Goal: Task Accomplishment & Management: Use online tool/utility

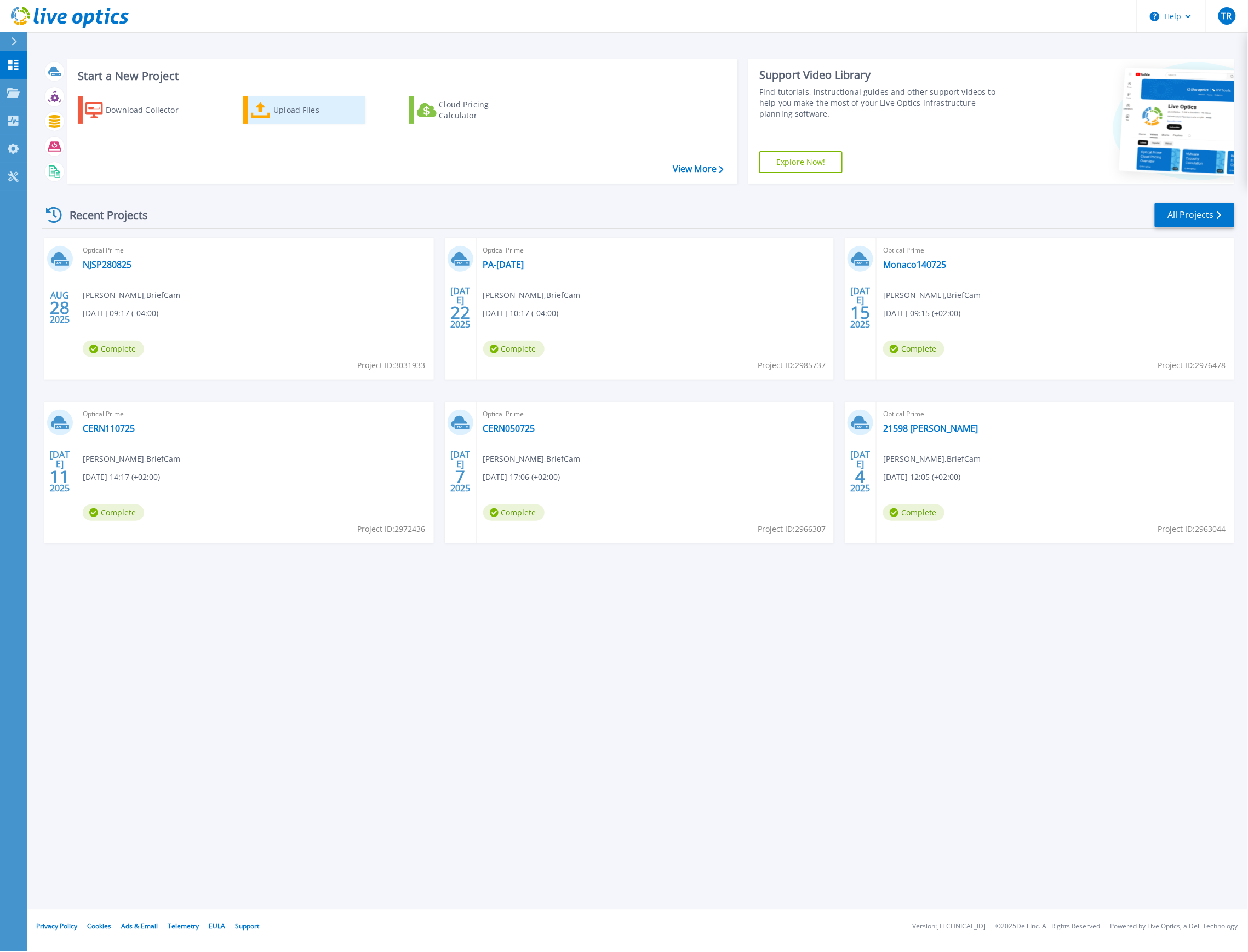
click at [299, 109] on div "Upload Files" at bounding box center [317, 109] width 88 height 22
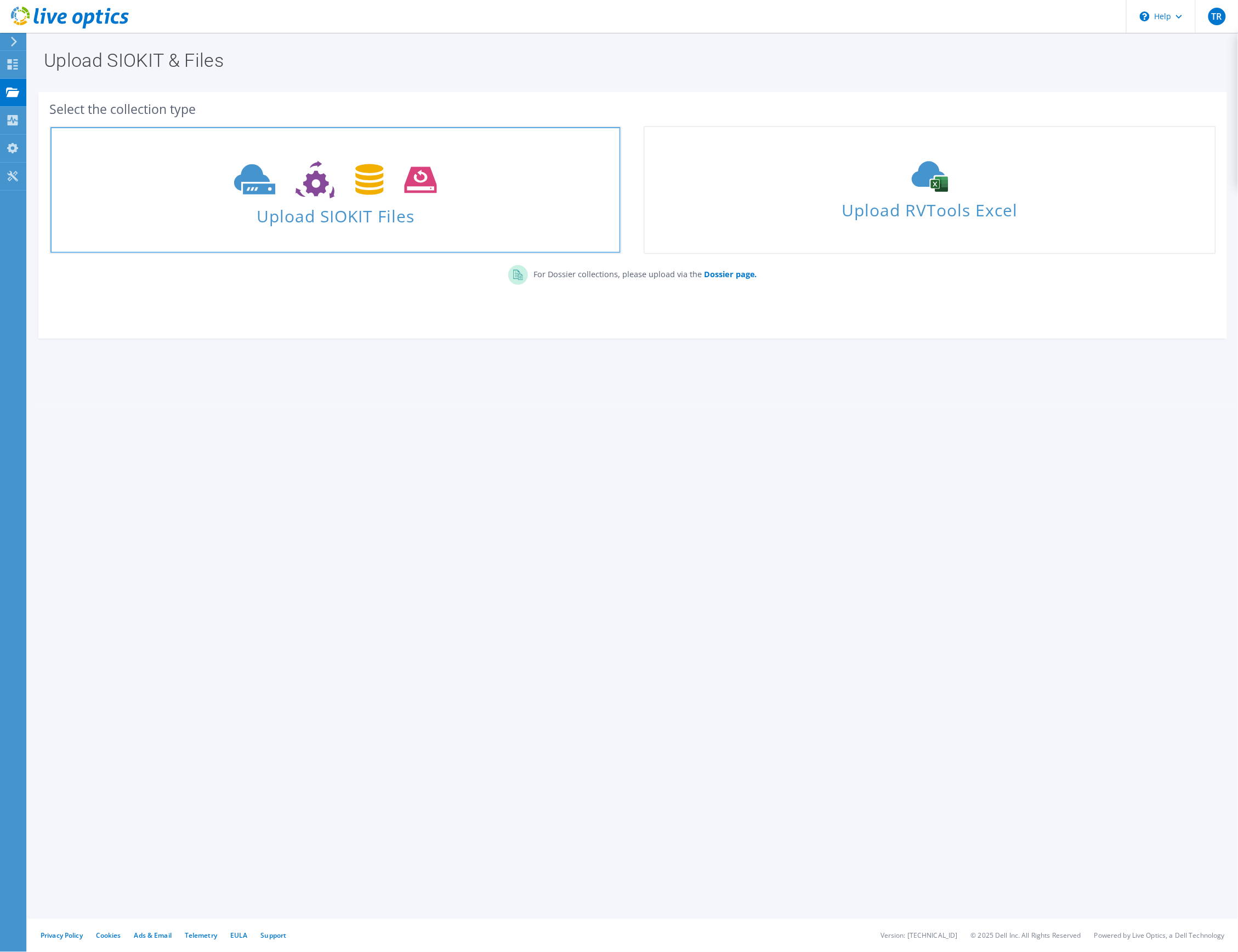
click at [406, 200] on span at bounding box center [336, 179] width 570 height 46
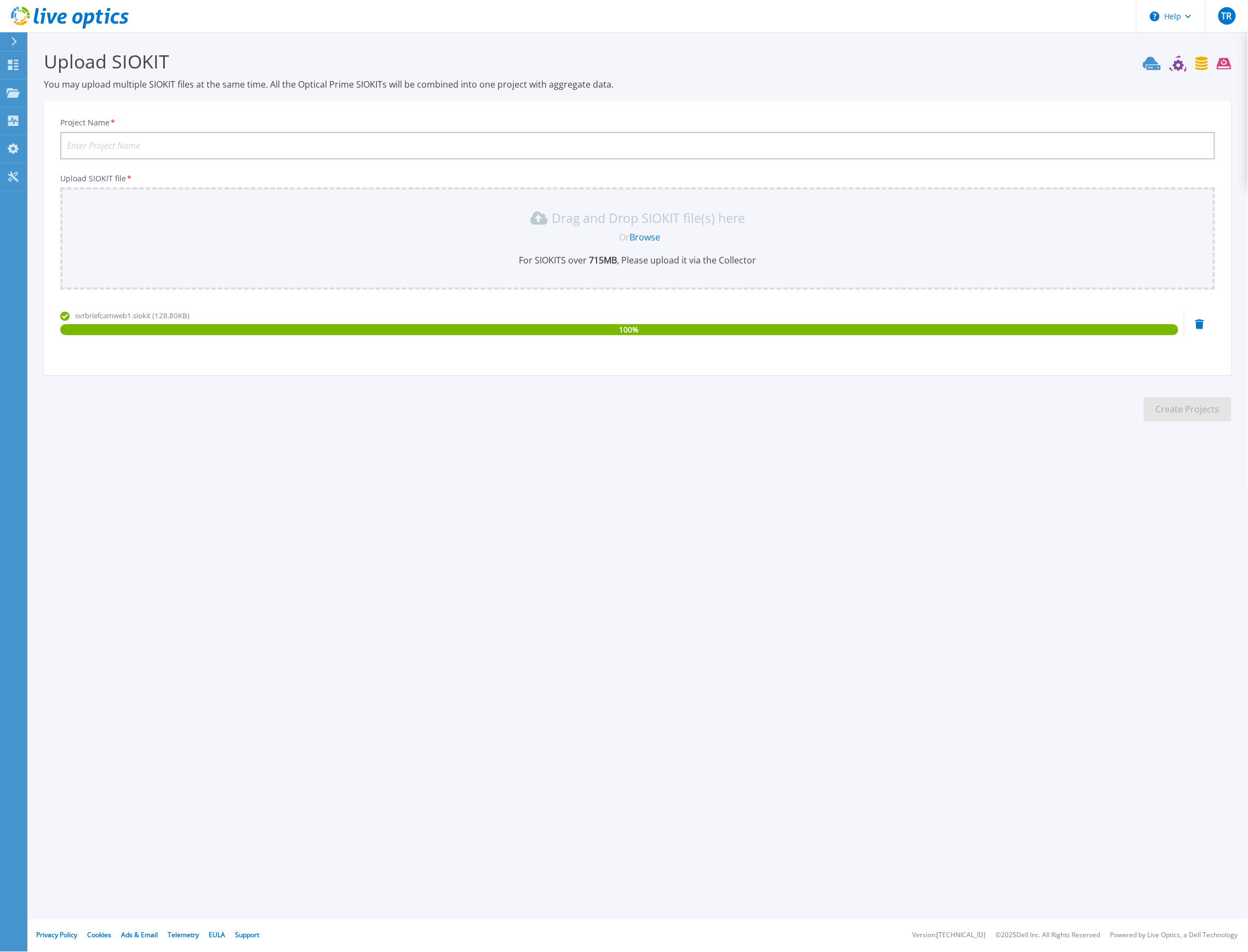
click at [367, 146] on input "Project Name *" at bounding box center [638, 145] width 1155 height 28
type input "SMPD1"
click at [1188, 410] on button "Create Projects" at bounding box center [1188, 409] width 88 height 25
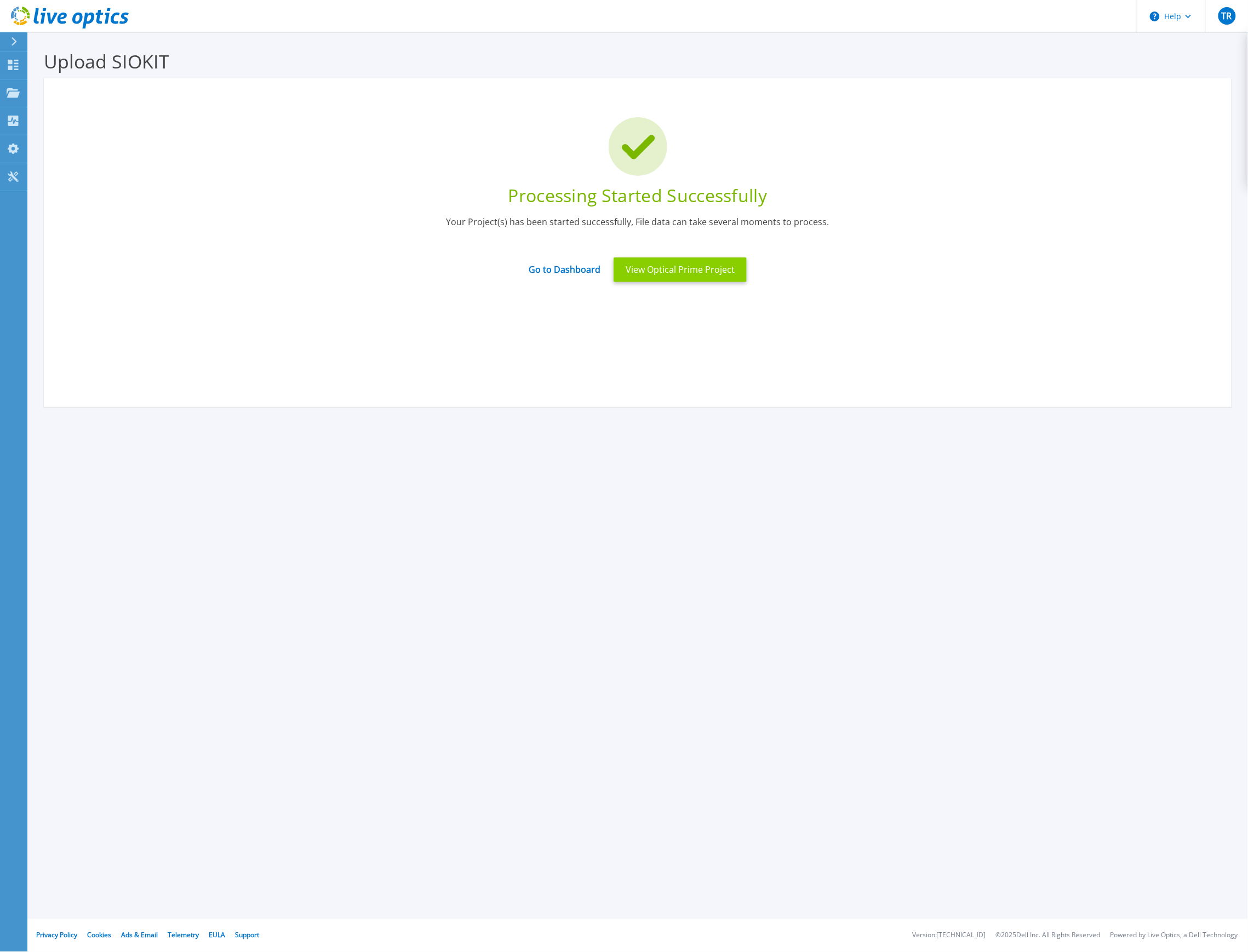
click at [705, 274] on button "View Optical Prime Project" at bounding box center [680, 270] width 133 height 25
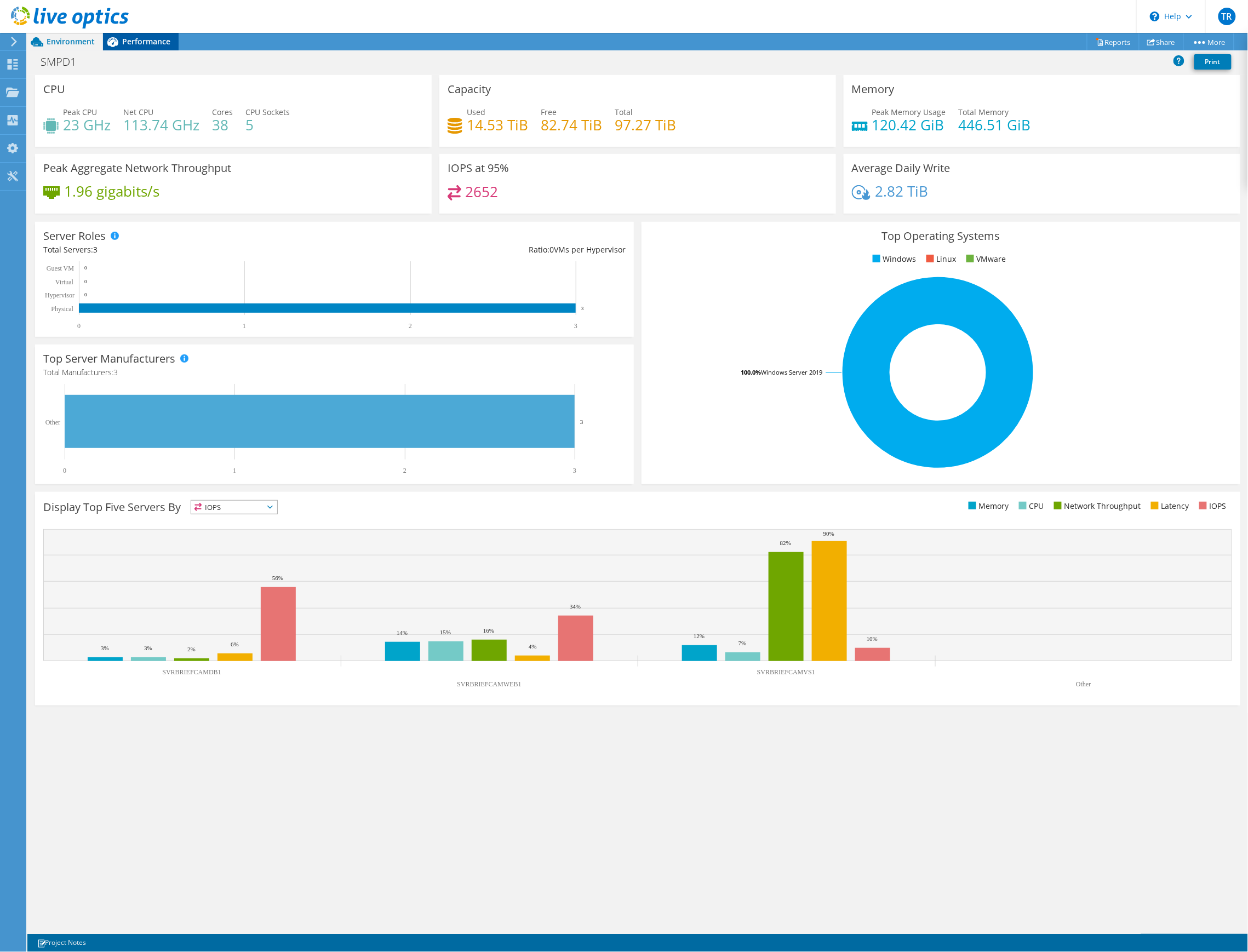
click at [148, 42] on span "Performance" at bounding box center [146, 42] width 48 height 11
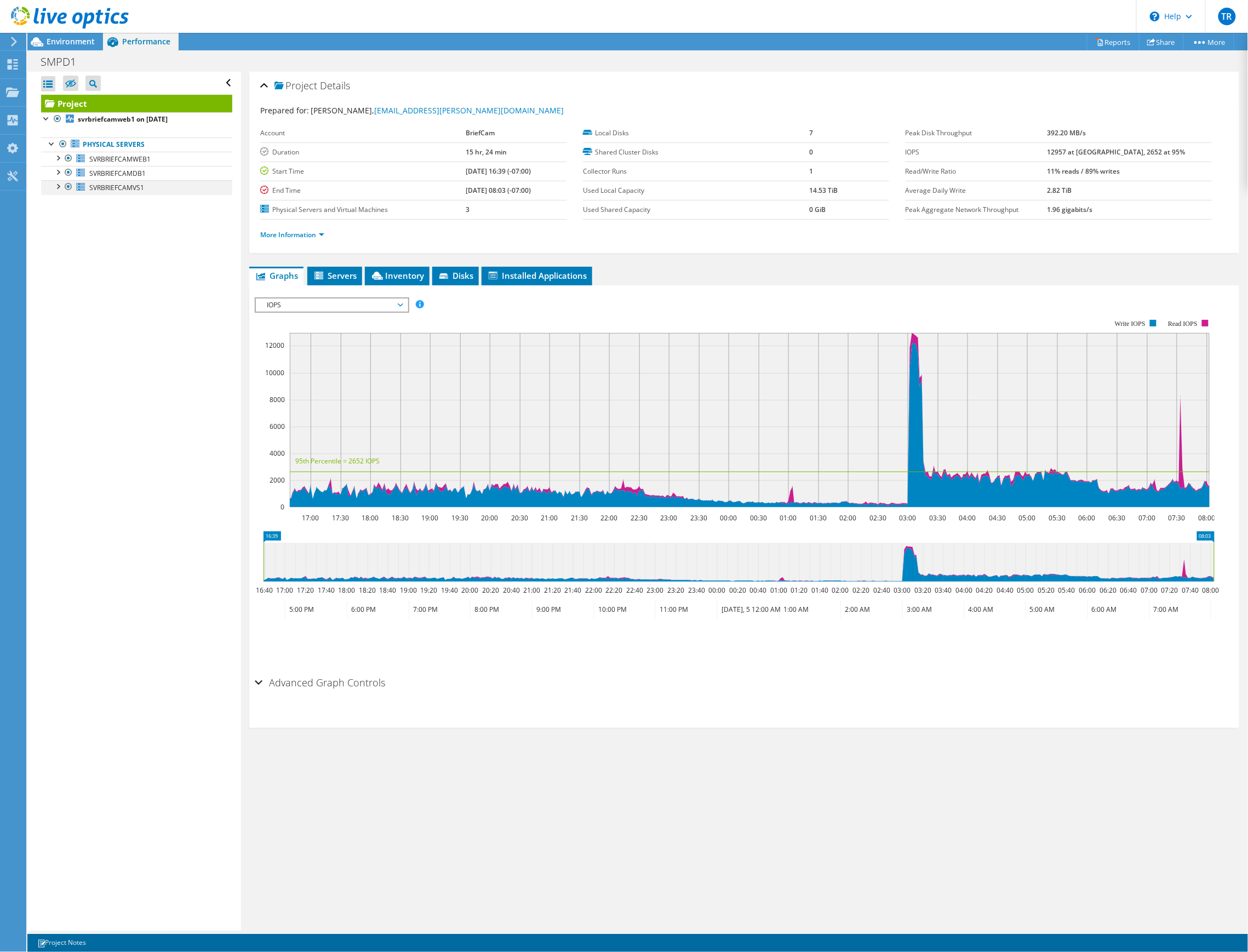
click at [56, 189] on div at bounding box center [58, 186] width 11 height 11
click at [104, 217] on link "0 G:" at bounding box center [136, 216] width 191 height 14
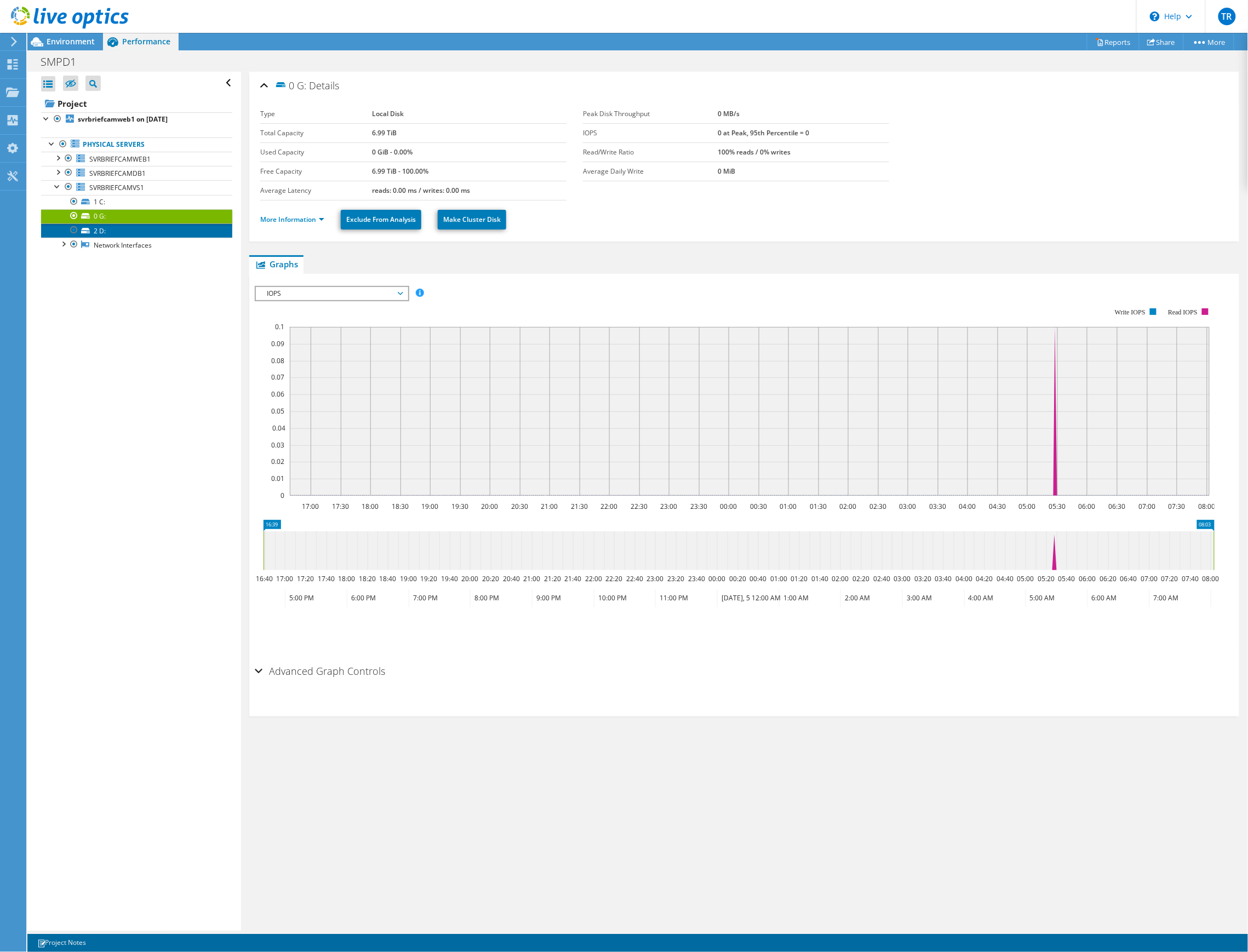
click at [104, 232] on link "2 D:" at bounding box center [136, 230] width 191 height 14
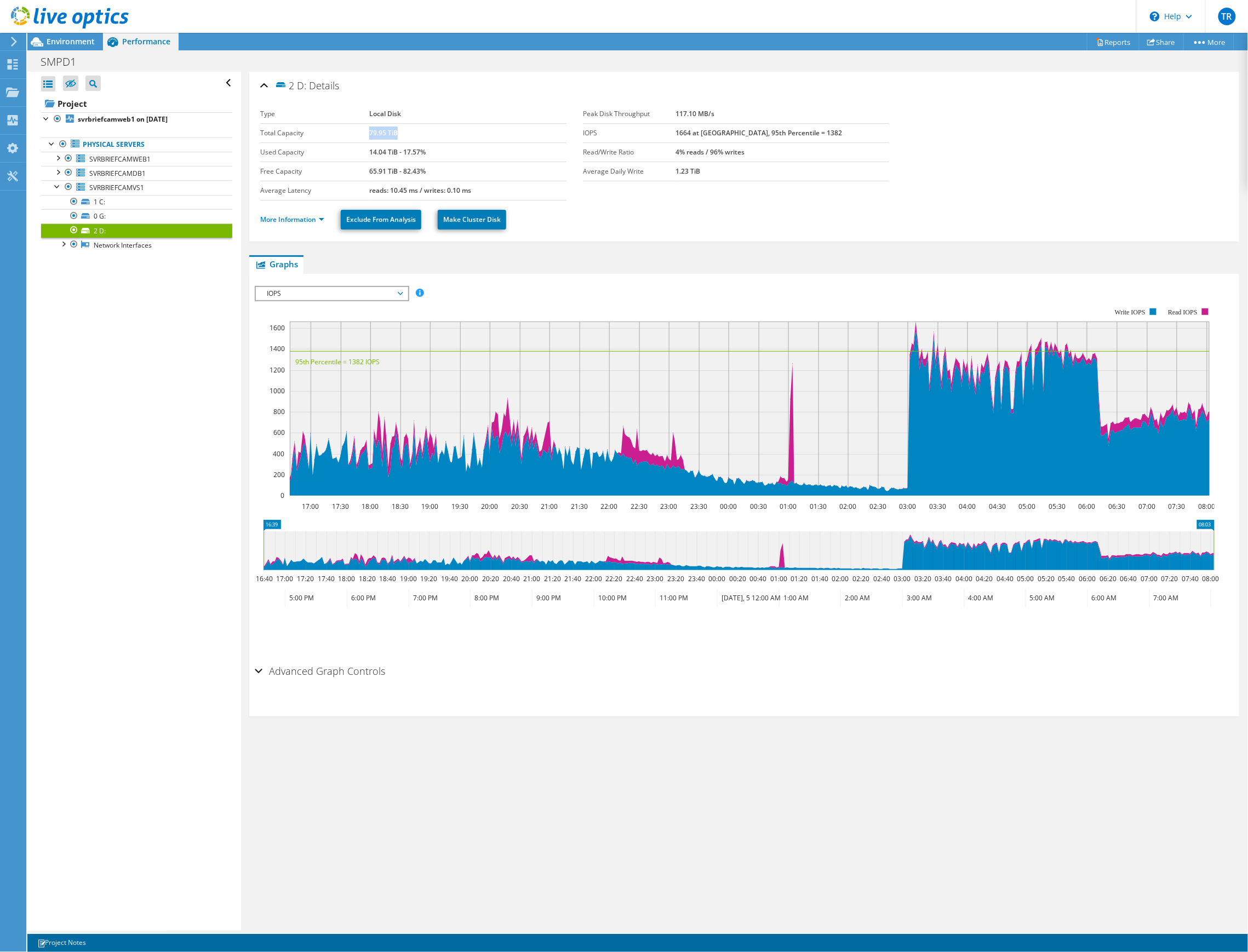
drag, startPoint x: 367, startPoint y: 133, endPoint x: 413, endPoint y: 136, distance: 46.1
click at [413, 136] on td "79.95 TiB" at bounding box center [468, 133] width 197 height 20
click at [406, 130] on td "79.95 TiB" at bounding box center [468, 133] width 197 height 20
click at [310, 220] on link "More Information" at bounding box center [293, 219] width 64 height 9
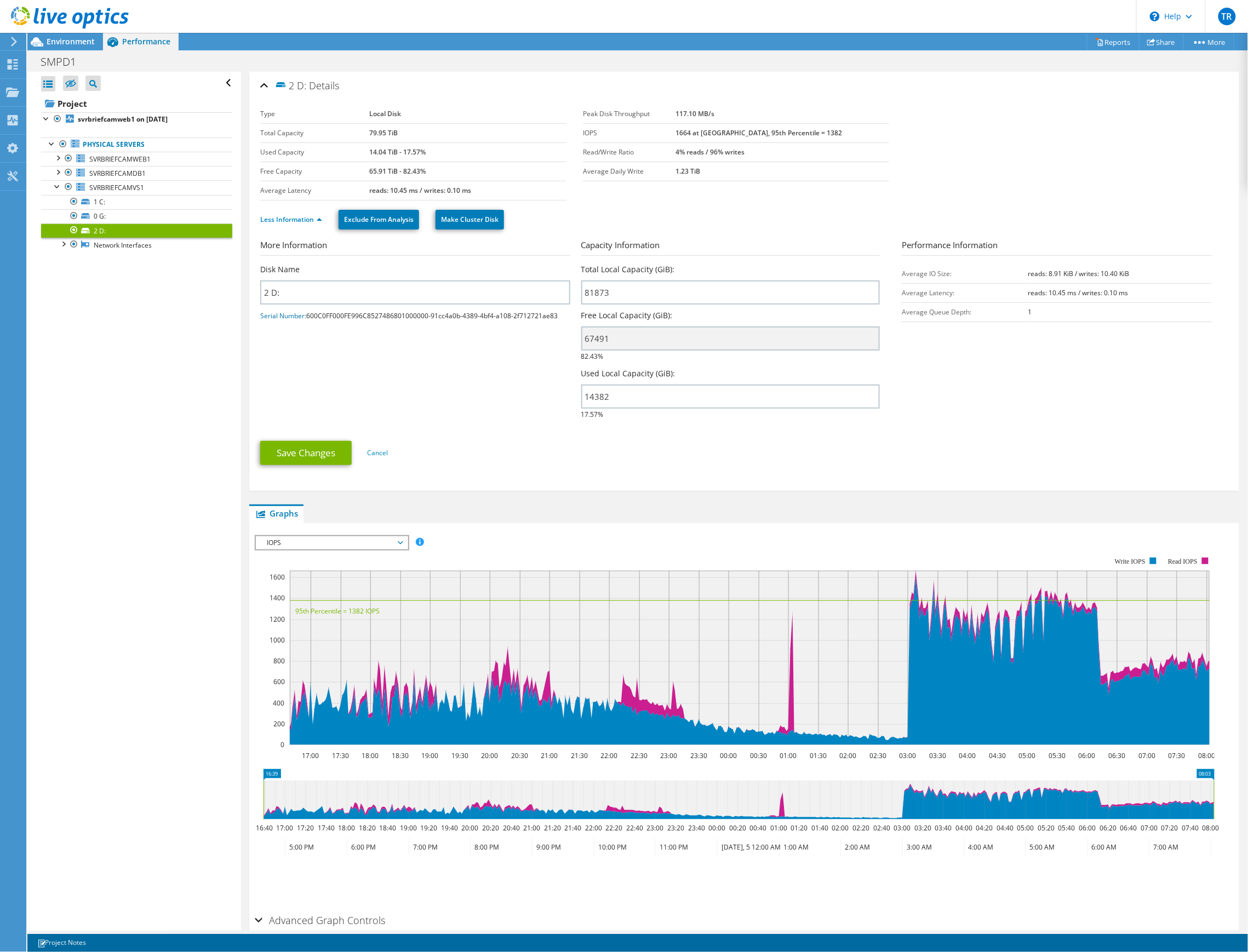
drag, startPoint x: 1013, startPoint y: 294, endPoint x: 1067, endPoint y: 294, distance: 54.0
click at [1067, 294] on tr "Average Latency: reads: 10.45 ms / writes: 0.10 ms" at bounding box center [1057, 293] width 310 height 20
click at [294, 541] on span "IOPS" at bounding box center [332, 543] width 141 height 13
click at [263, 618] on li "All" at bounding box center [332, 622] width 152 height 13
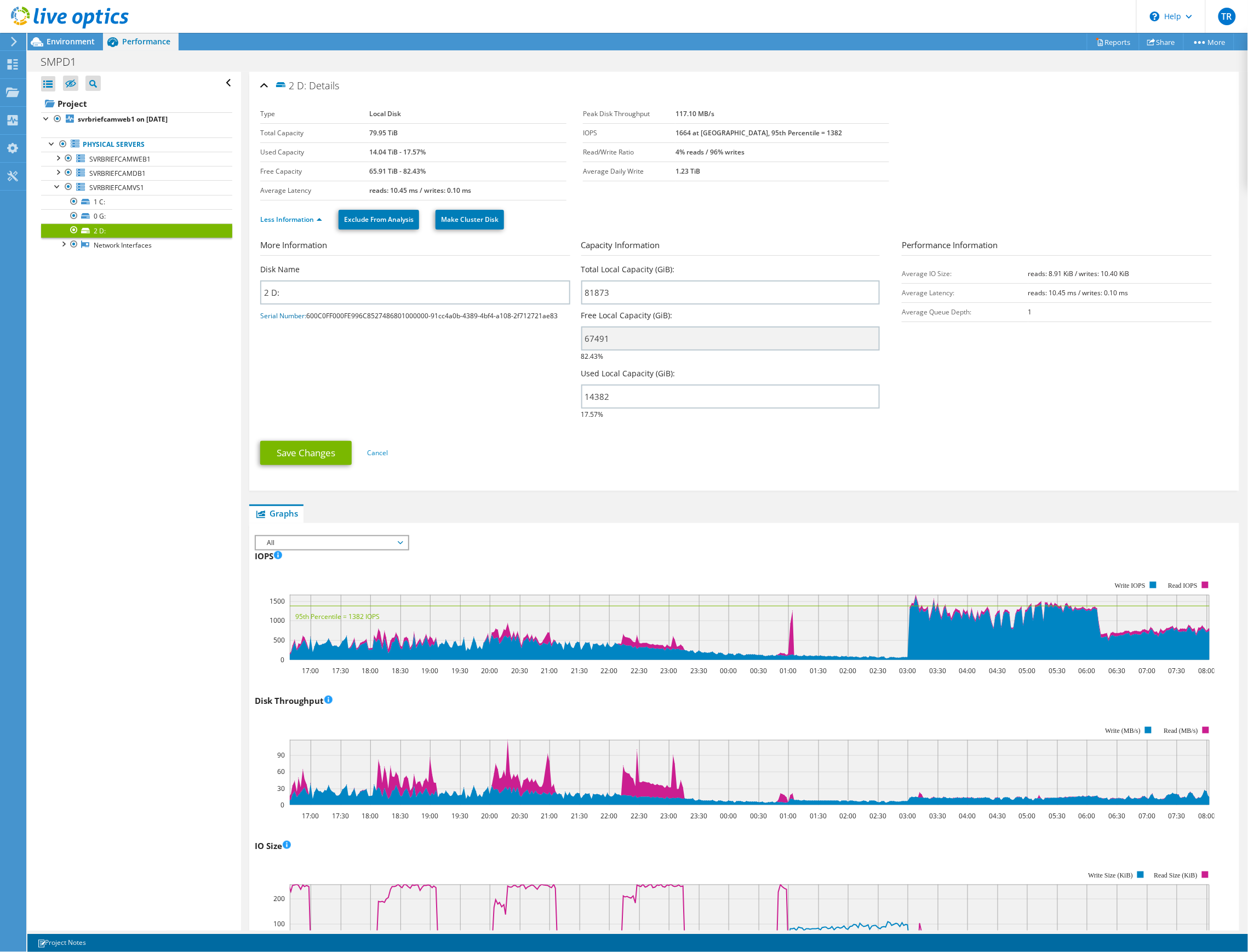
drag, startPoint x: 696, startPoint y: 173, endPoint x: 737, endPoint y: 173, distance: 41.0
click at [737, 173] on tr "Average Daily Write 1.23 TiB" at bounding box center [736, 172] width 306 height 20
drag, startPoint x: 733, startPoint y: 151, endPoint x: 768, endPoint y: 150, distance: 35.0
click at [768, 150] on td "4% reads / 96% writes" at bounding box center [782, 152] width 213 height 20
click at [434, 377] on section "More Information Disk Name 2 D: Serial Number: 600C0FF000FE996C8527486801000000…" at bounding box center [745, 332] width 968 height 188
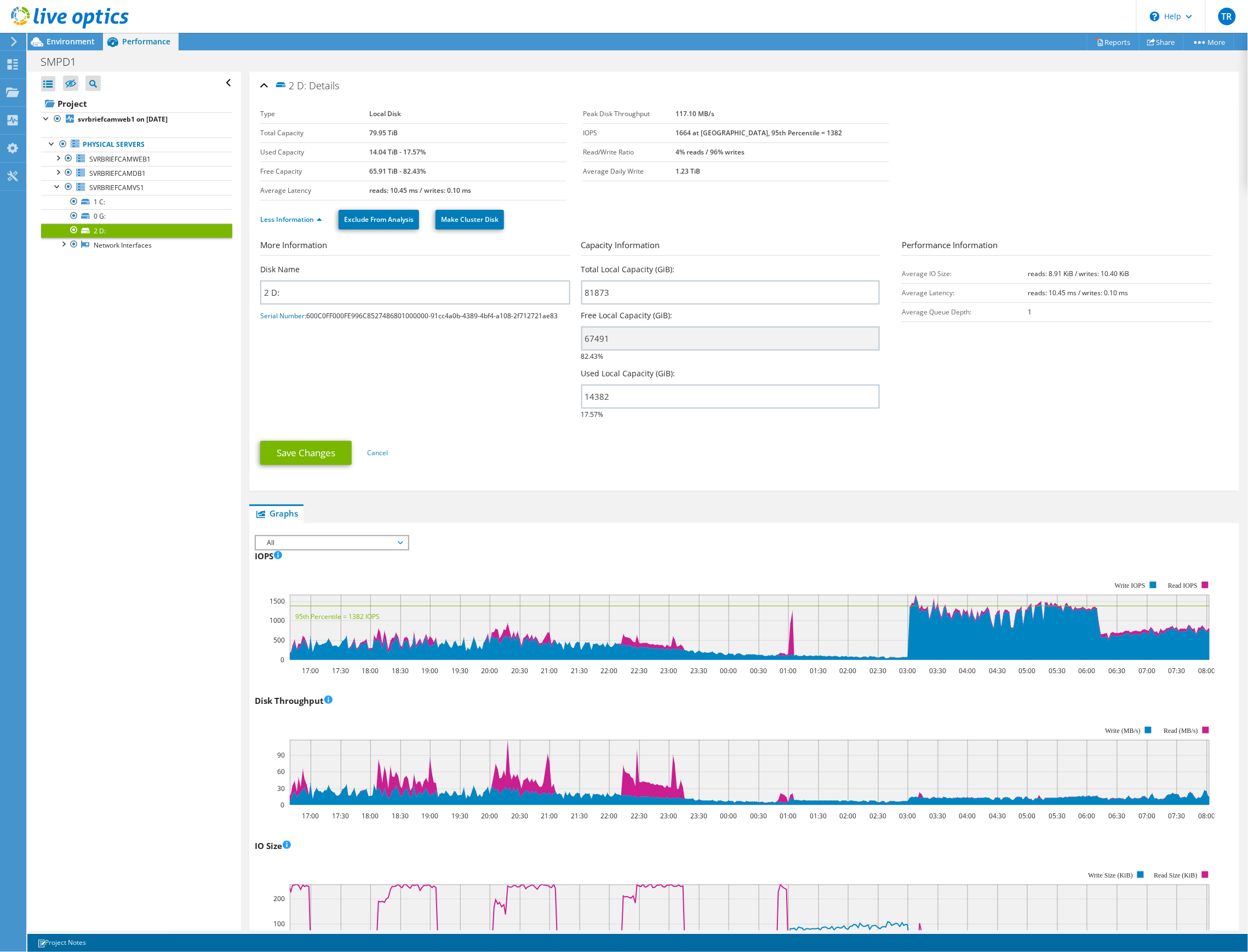
drag, startPoint x: 763, startPoint y: 148, endPoint x: 730, endPoint y: 148, distance: 33.0
click at [730, 148] on b "4% reads / 96% writes" at bounding box center [710, 152] width 69 height 9
click at [739, 150] on b "4% reads / 96% writes" at bounding box center [710, 152] width 69 height 9
drag, startPoint x: 730, startPoint y: 152, endPoint x: 781, endPoint y: 152, distance: 51.0
click at [781, 152] on td "4% reads / 96% writes" at bounding box center [782, 152] width 213 height 20
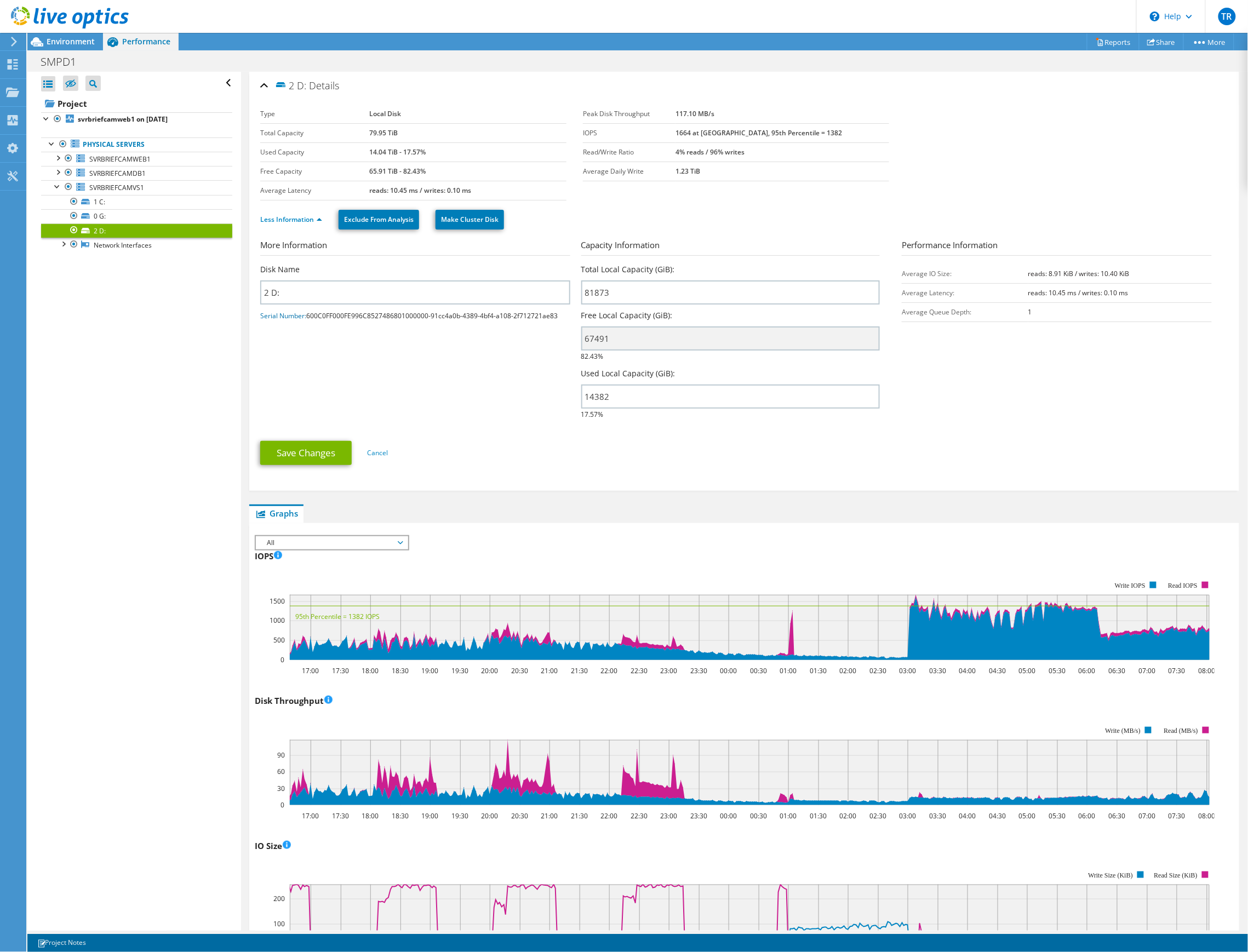
click at [733, 149] on b "4% reads / 96% writes" at bounding box center [710, 152] width 69 height 9
drag, startPoint x: 729, startPoint y: 151, endPoint x: 788, endPoint y: 151, distance: 59.0
click at [788, 151] on td "4% reads / 96% writes" at bounding box center [782, 152] width 213 height 20
click at [745, 154] on b "4% reads / 96% writes" at bounding box center [710, 152] width 69 height 9
click at [729, 153] on b "4% reads / 96% writes" at bounding box center [710, 152] width 69 height 9
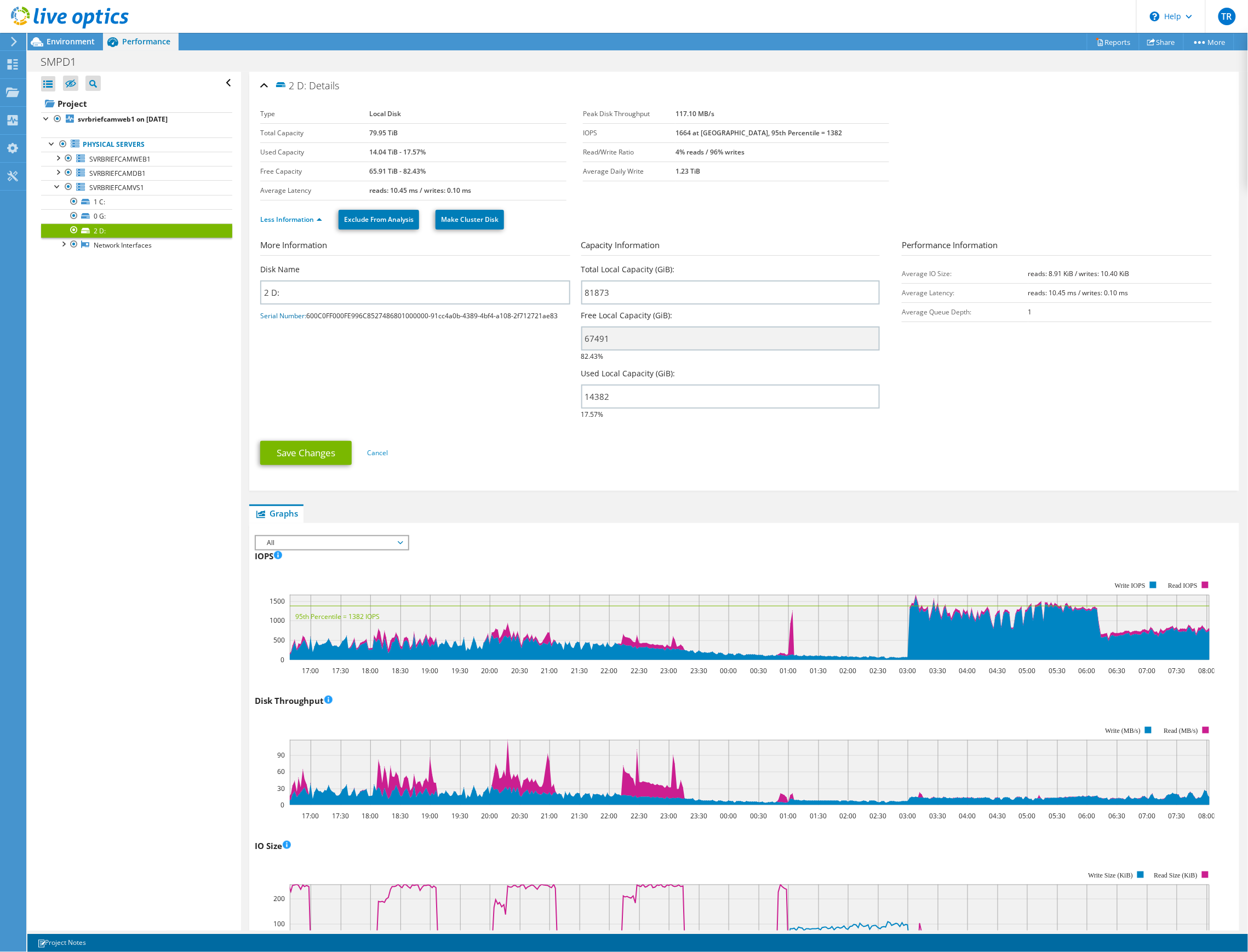
drag, startPoint x: 729, startPoint y: 152, endPoint x: 774, endPoint y: 152, distance: 45.0
click at [774, 152] on td "4% reads / 96% writes" at bounding box center [782, 152] width 213 height 20
click at [857, 202] on div "Less Information Exclude From Analysis Make Cluster Disk" at bounding box center [745, 219] width 968 height 38
click at [58, 175] on div at bounding box center [58, 172] width 11 height 11
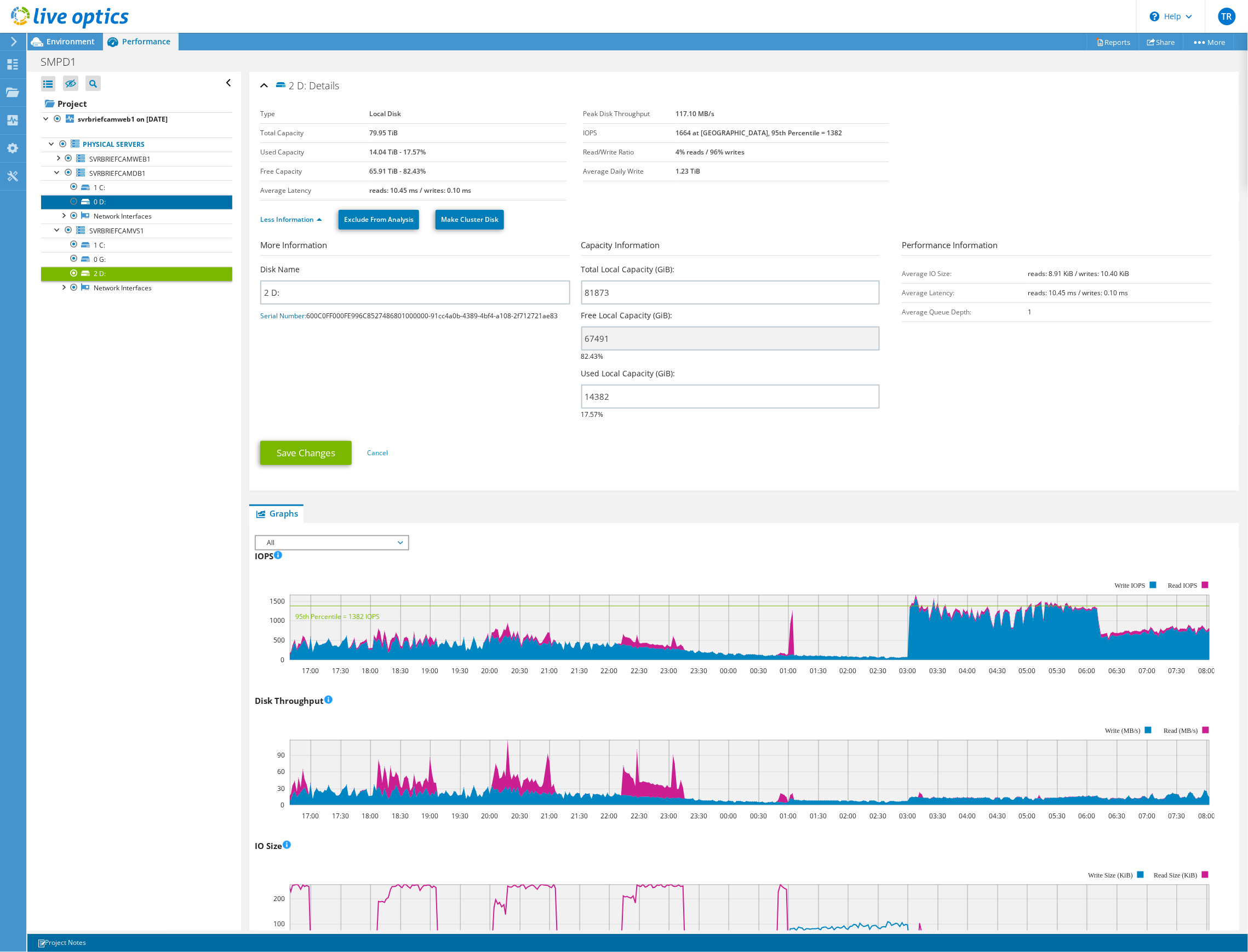
click at [101, 204] on link "0 D:" at bounding box center [136, 202] width 191 height 14
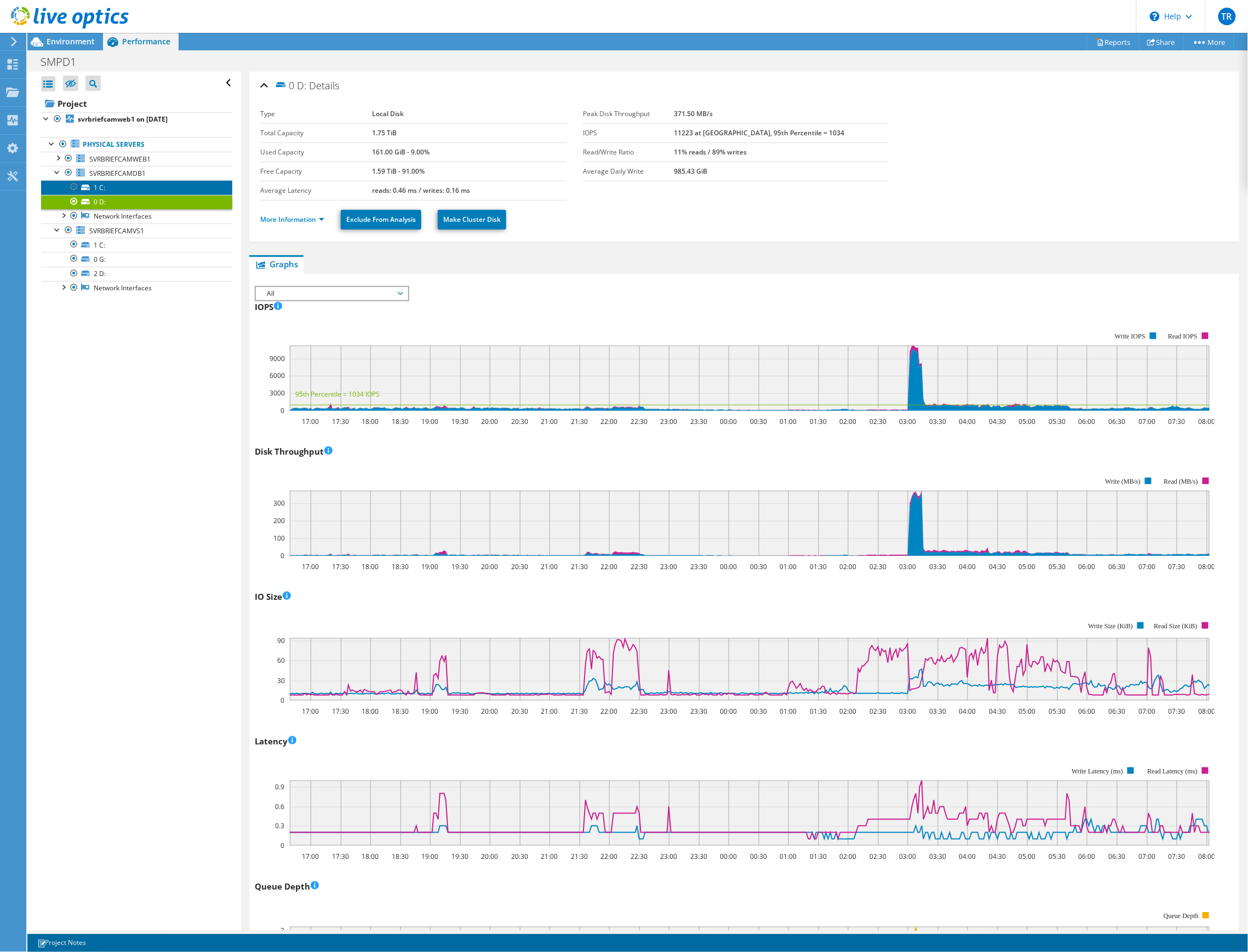
click at [106, 187] on link "1 C:" at bounding box center [136, 188] width 191 height 14
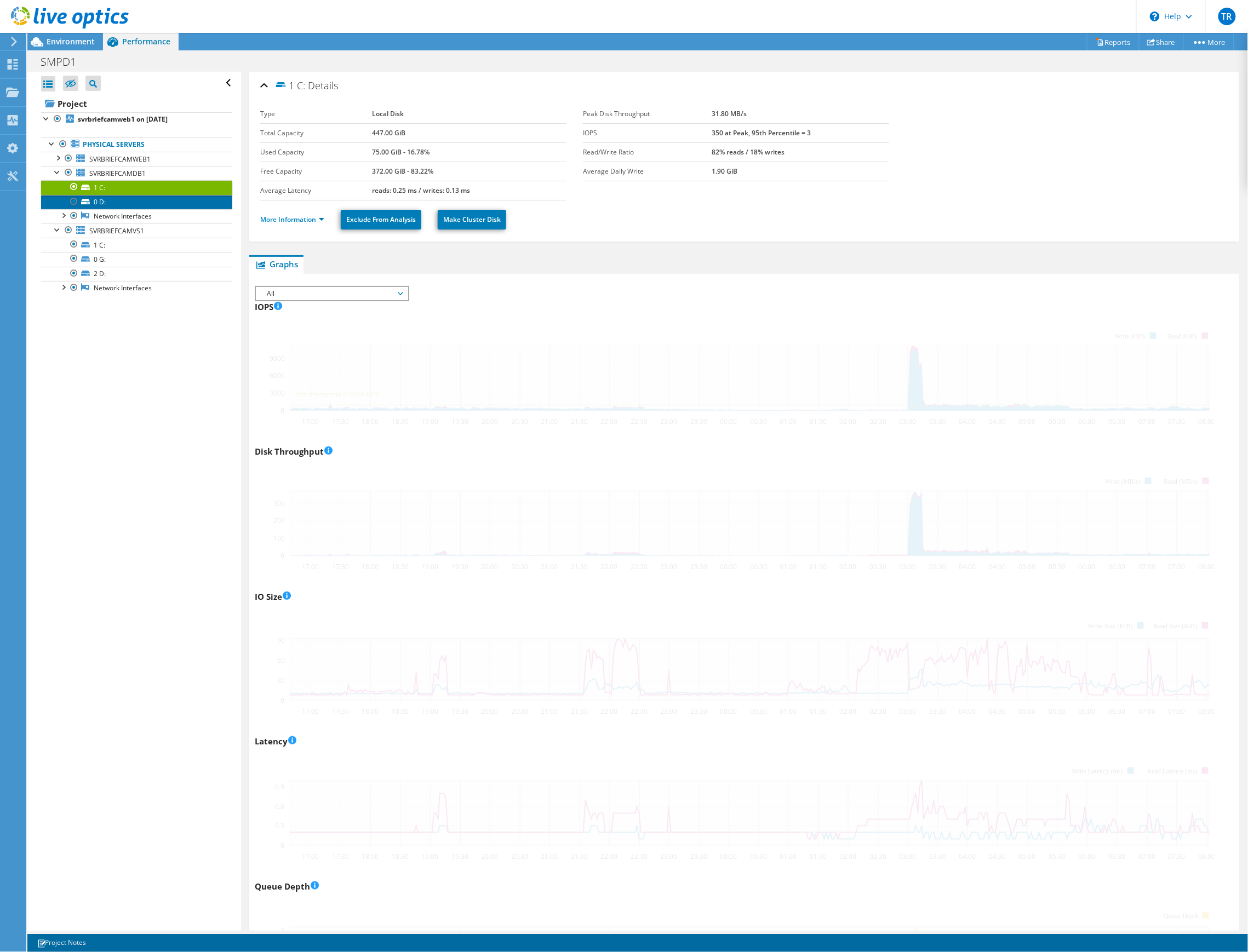
click at [100, 204] on link "0 D:" at bounding box center [136, 202] width 191 height 14
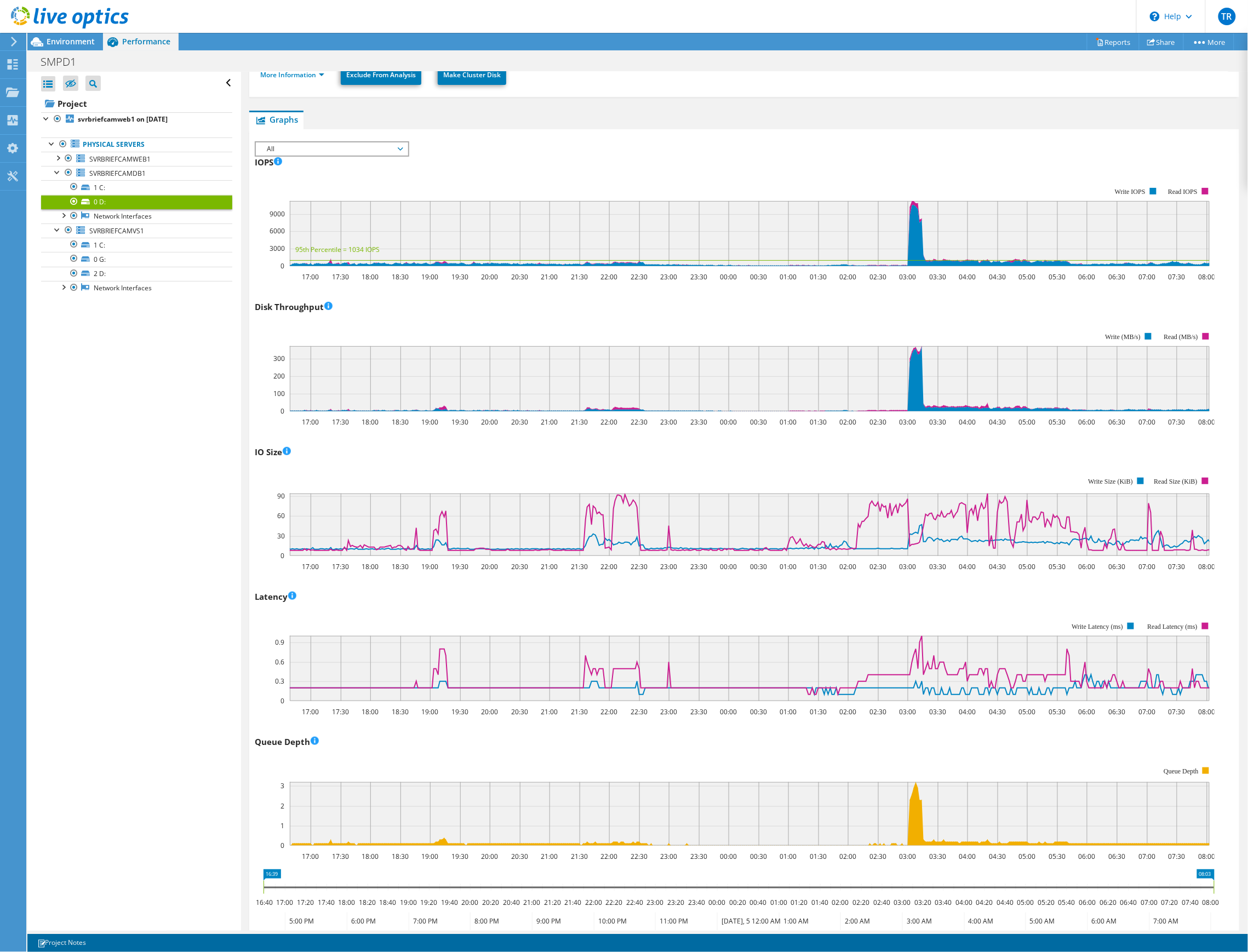
scroll to position [146, 0]
drag, startPoint x: 1206, startPoint y: 878, endPoint x: 1214, endPoint y: 878, distance: 8.0
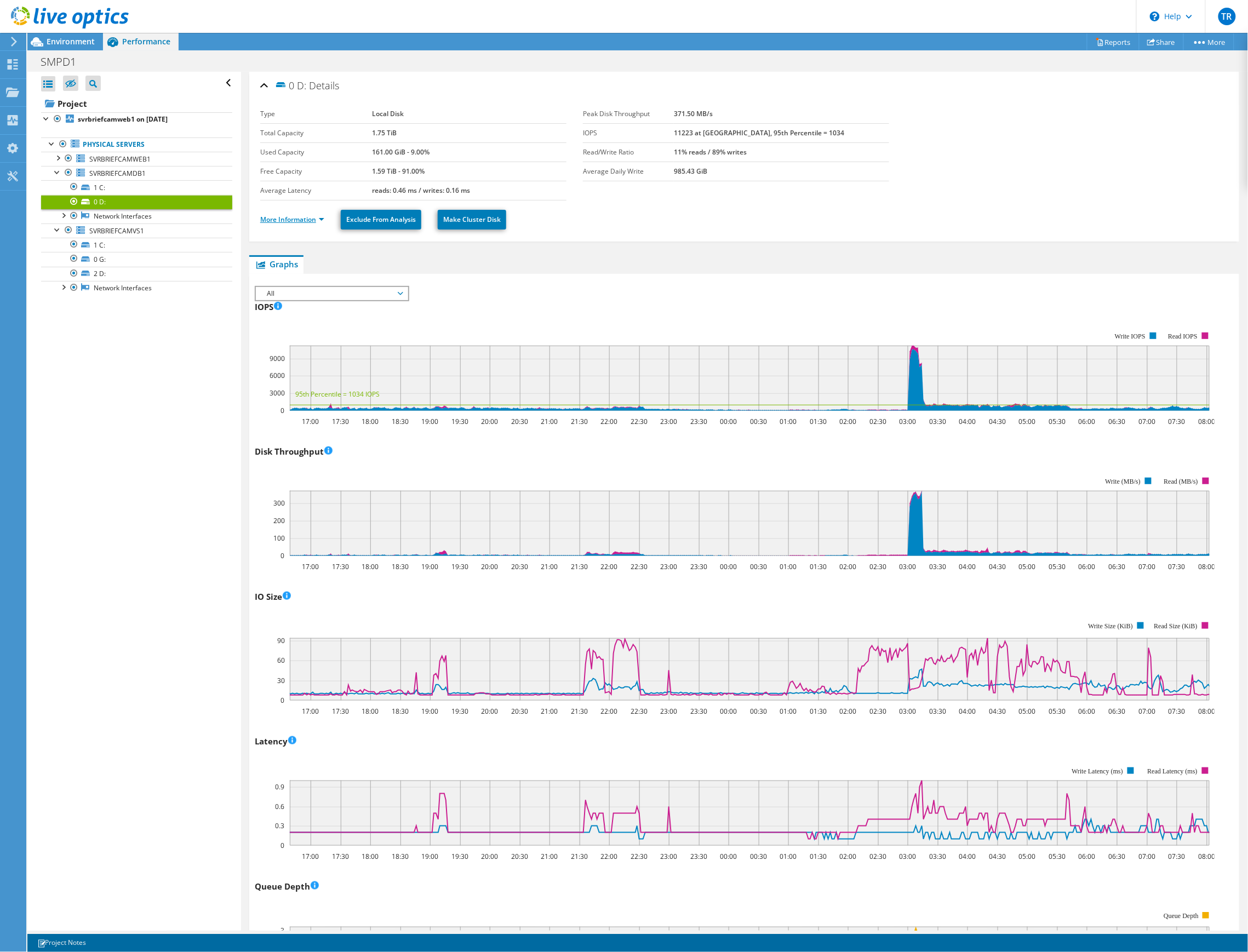
click at [307, 223] on link "More Information" at bounding box center [293, 219] width 64 height 9
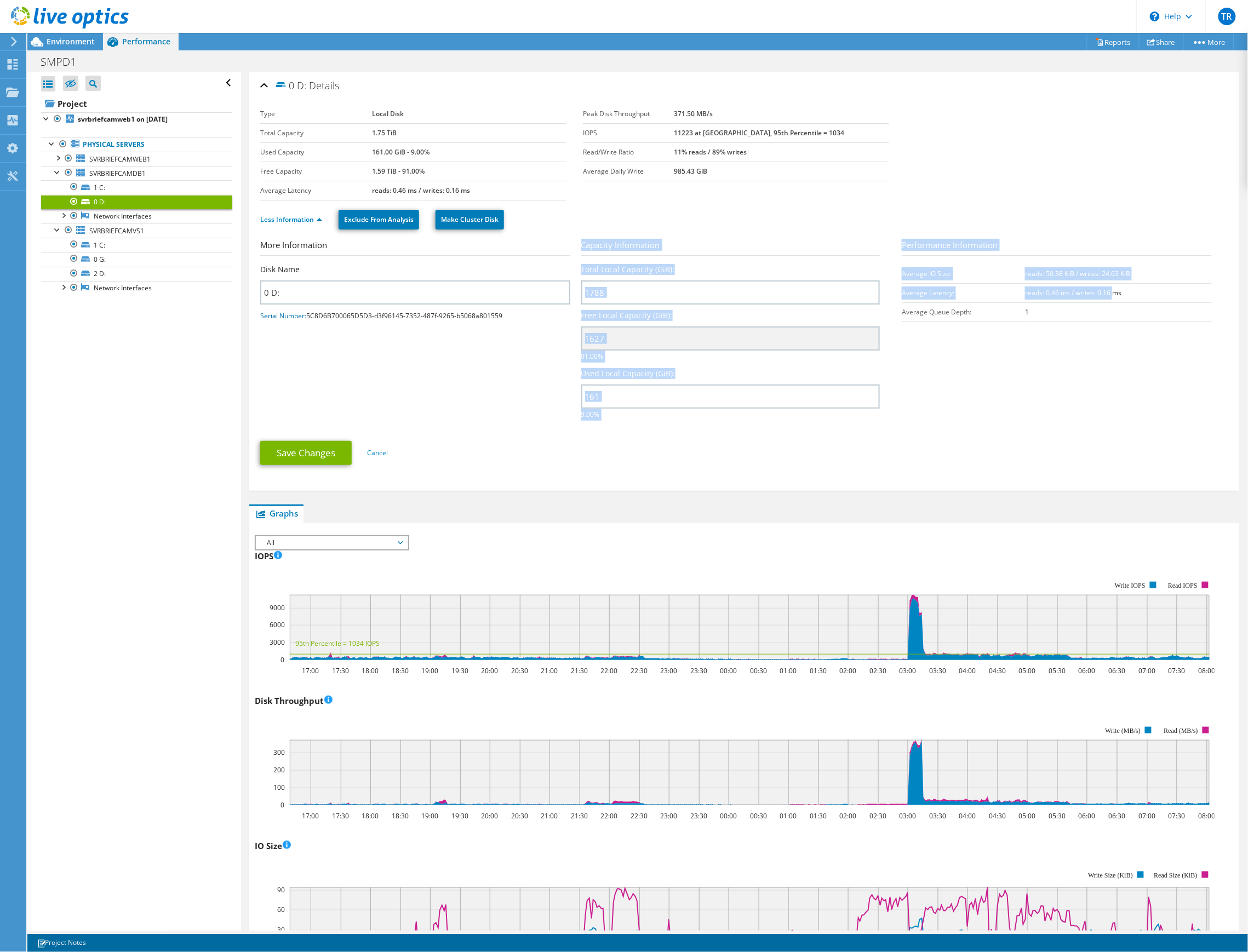
drag, startPoint x: 890, startPoint y: 294, endPoint x: 1107, endPoint y: 294, distance: 217.0
click at [1105, 294] on section "More Information Disk Name 0 D: Serial Number: 5C8D6B700065D5D3-d3f96145-7352-4…" at bounding box center [745, 332] width 968 height 188
click at [1107, 294] on b "reads: 0.46 ms / writes: 0.16 ms" at bounding box center [1073, 293] width 96 height 9
drag, startPoint x: 1123, startPoint y: 294, endPoint x: 1013, endPoint y: 294, distance: 110.0
click at [1013, 294] on tr "Average Latency: reads: 0.46 ms / writes: 0.16 ms" at bounding box center [1057, 293] width 310 height 20
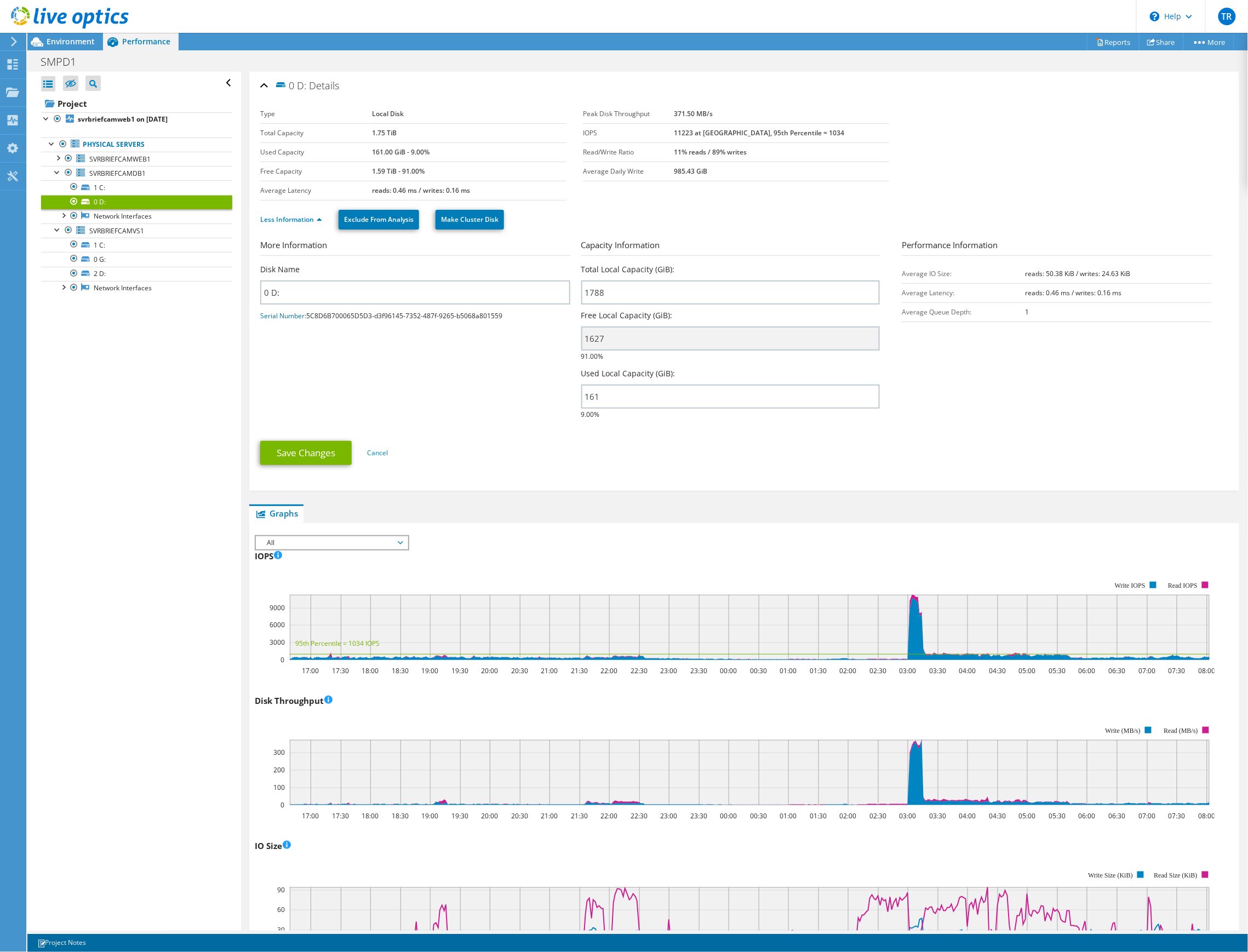
click at [1025, 294] on b "reads: 0.46 ms / writes: 0.16 ms" at bounding box center [1073, 293] width 96 height 9
drag, startPoint x: 1026, startPoint y: 312, endPoint x: 1012, endPoint y: 314, distance: 14.1
click at [1012, 314] on tr "Average Queue Depth: 1" at bounding box center [1057, 312] width 310 height 20
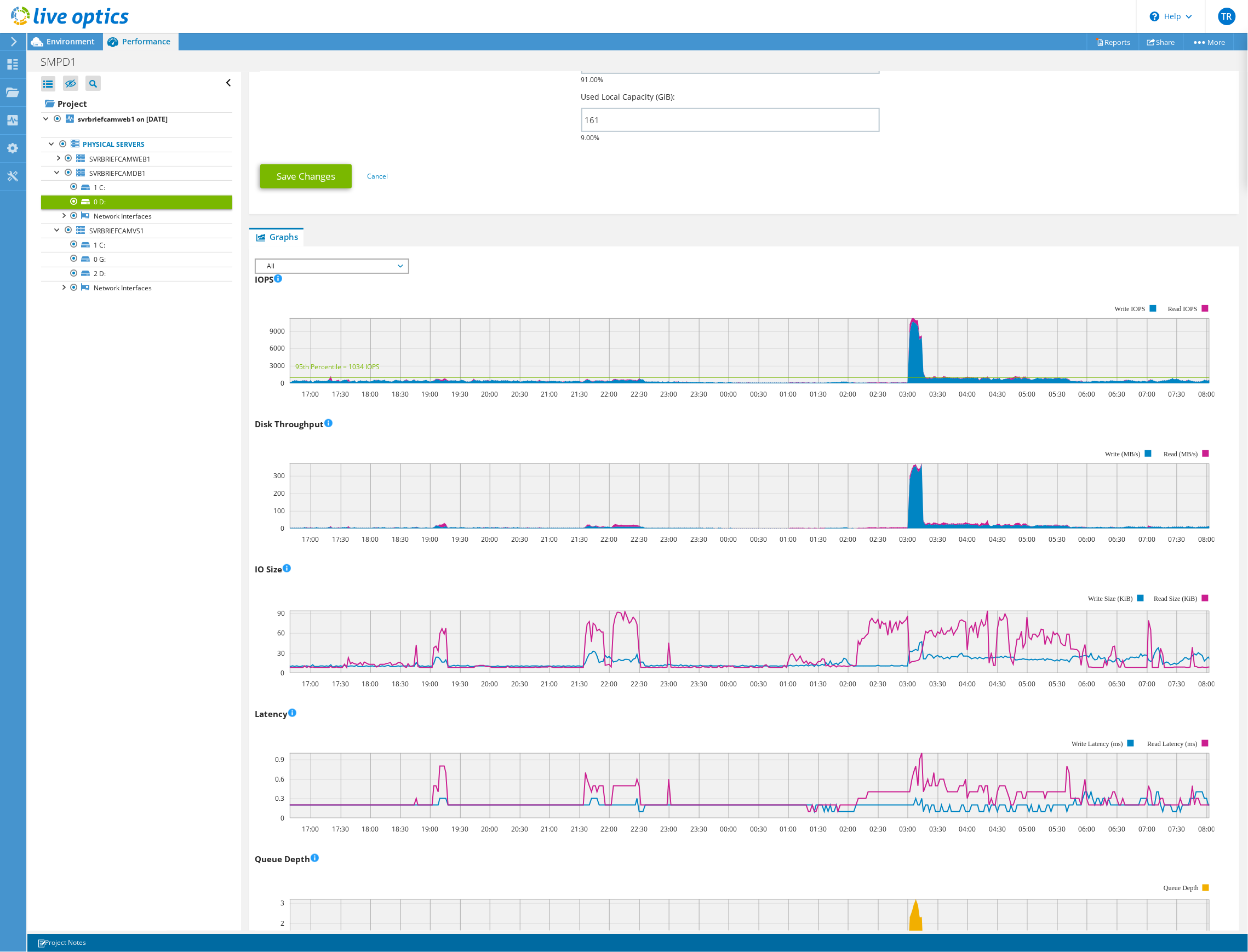
scroll to position [34, 0]
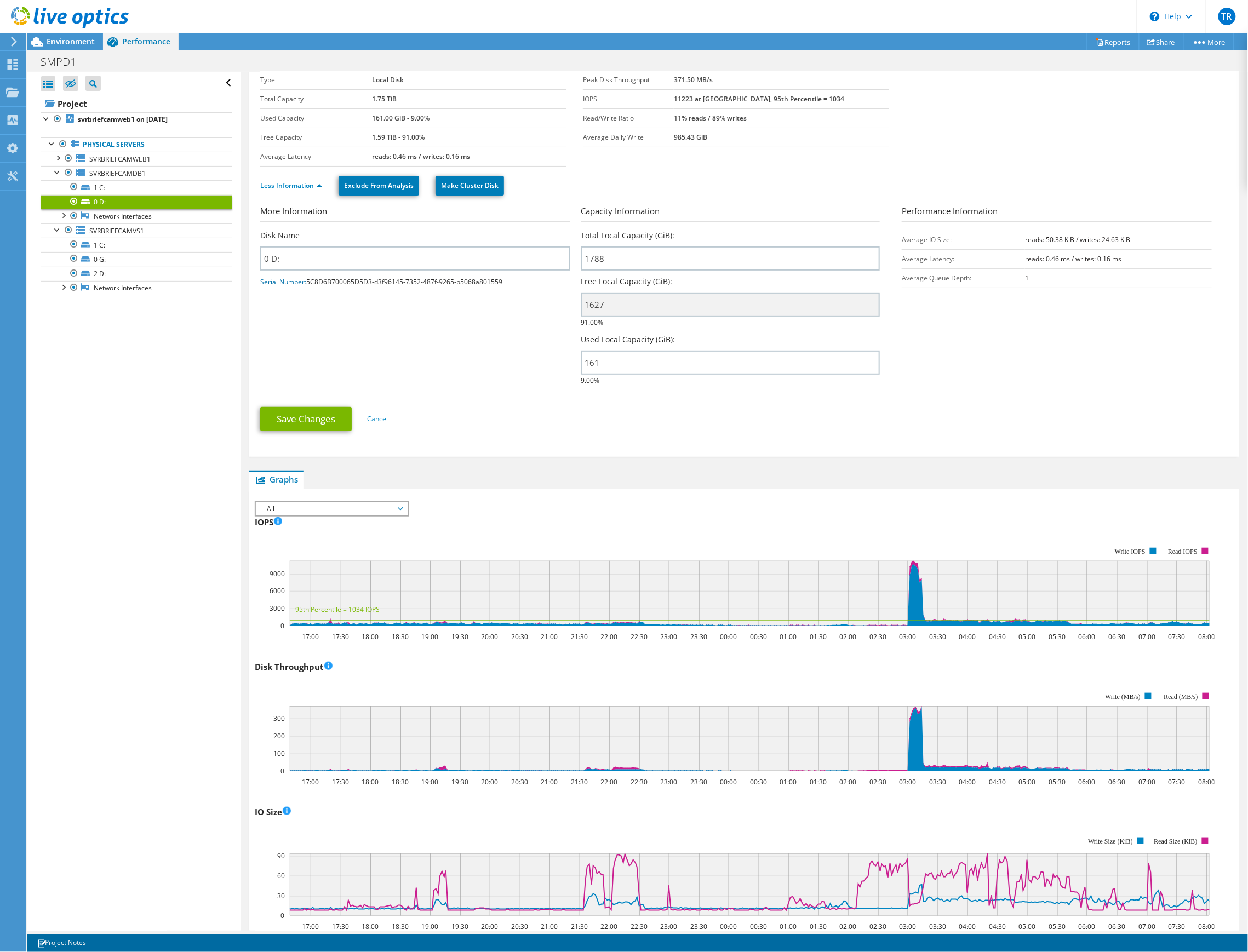
click at [1007, 280] on td "Average Queue Depth:" at bounding box center [963, 278] width 124 height 20
click at [1025, 278] on td "1" at bounding box center [1117, 278] width 186 height 20
click at [61, 160] on div at bounding box center [58, 157] width 11 height 11
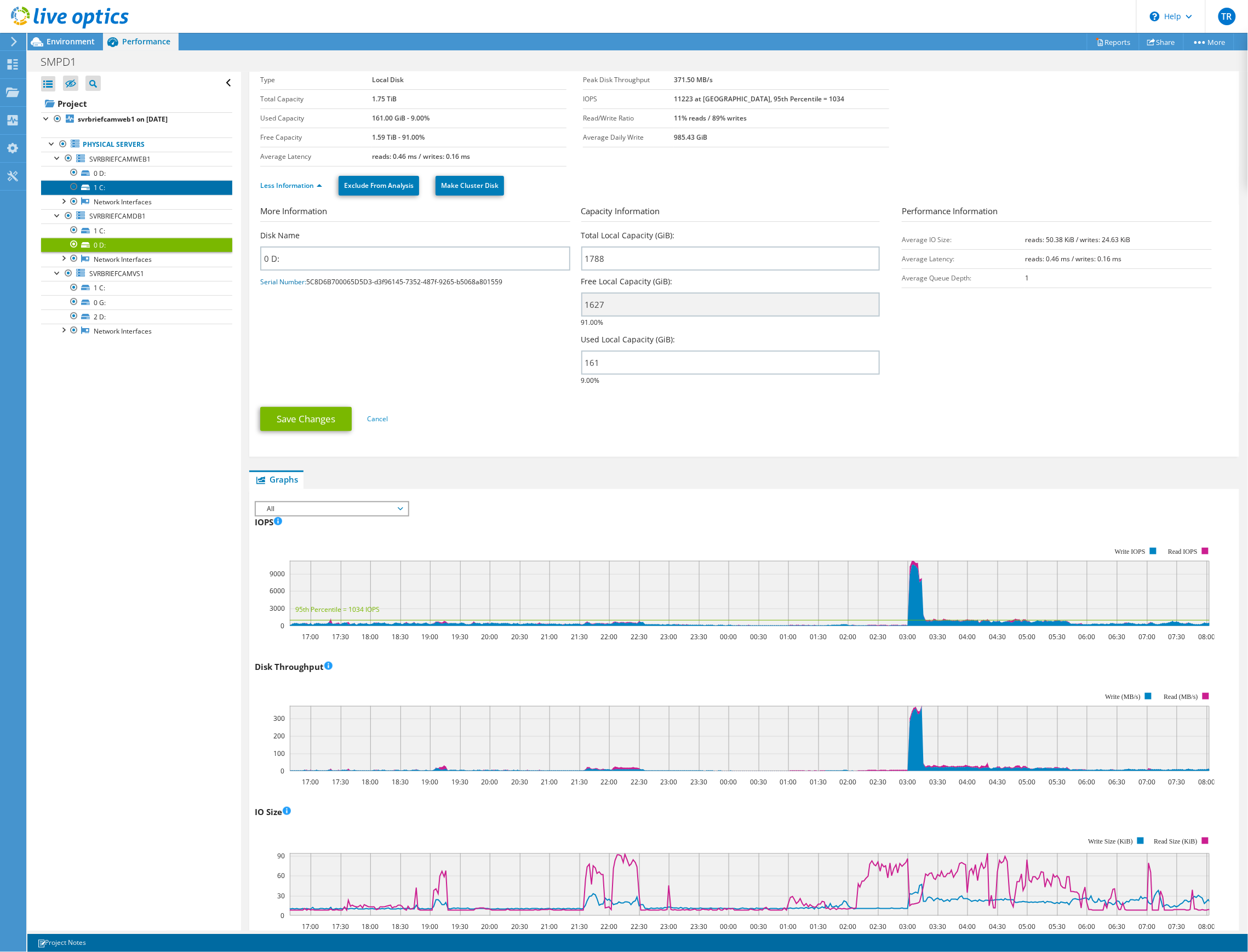
click at [109, 190] on link "1 C:" at bounding box center [136, 188] width 191 height 14
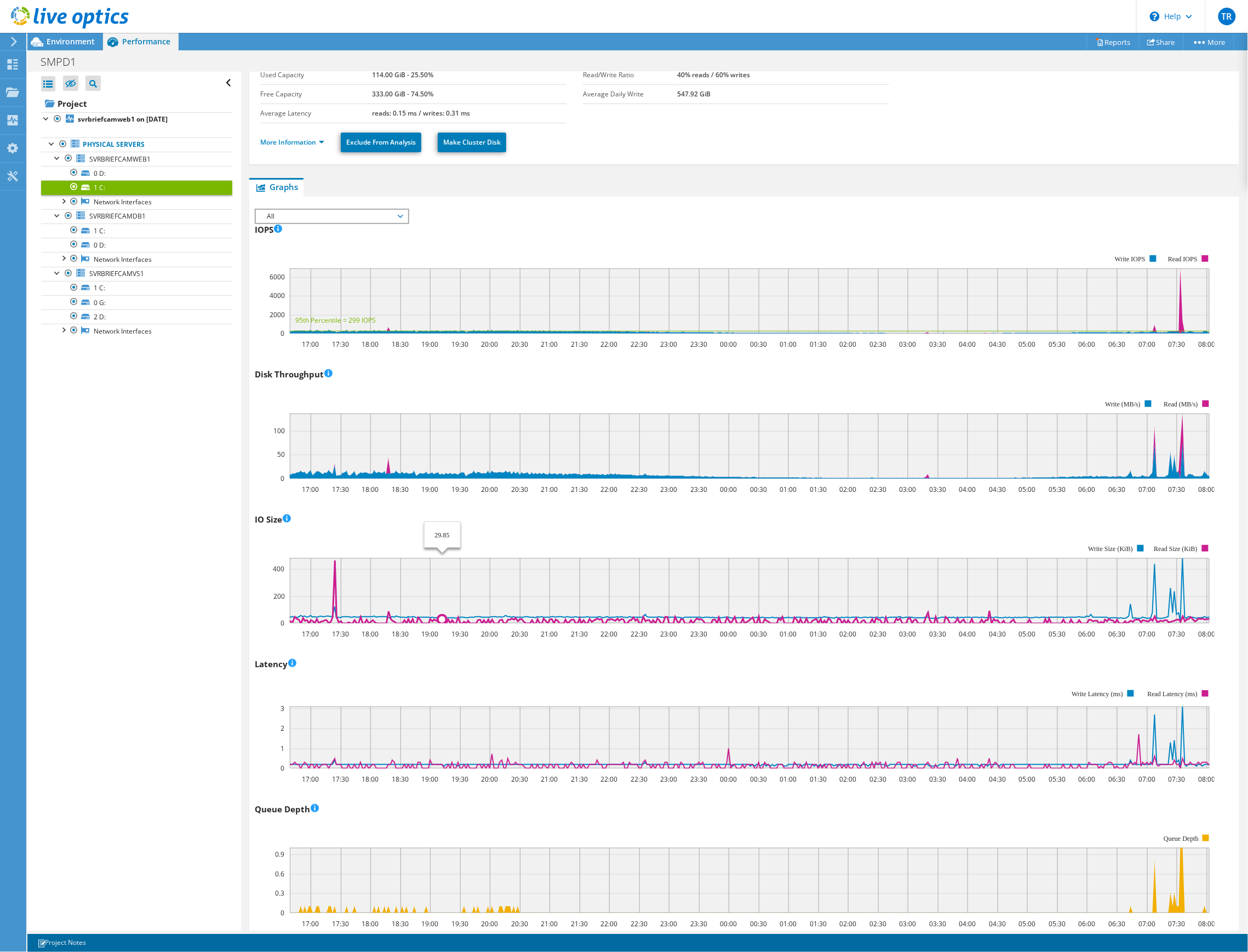
scroll to position [0, 0]
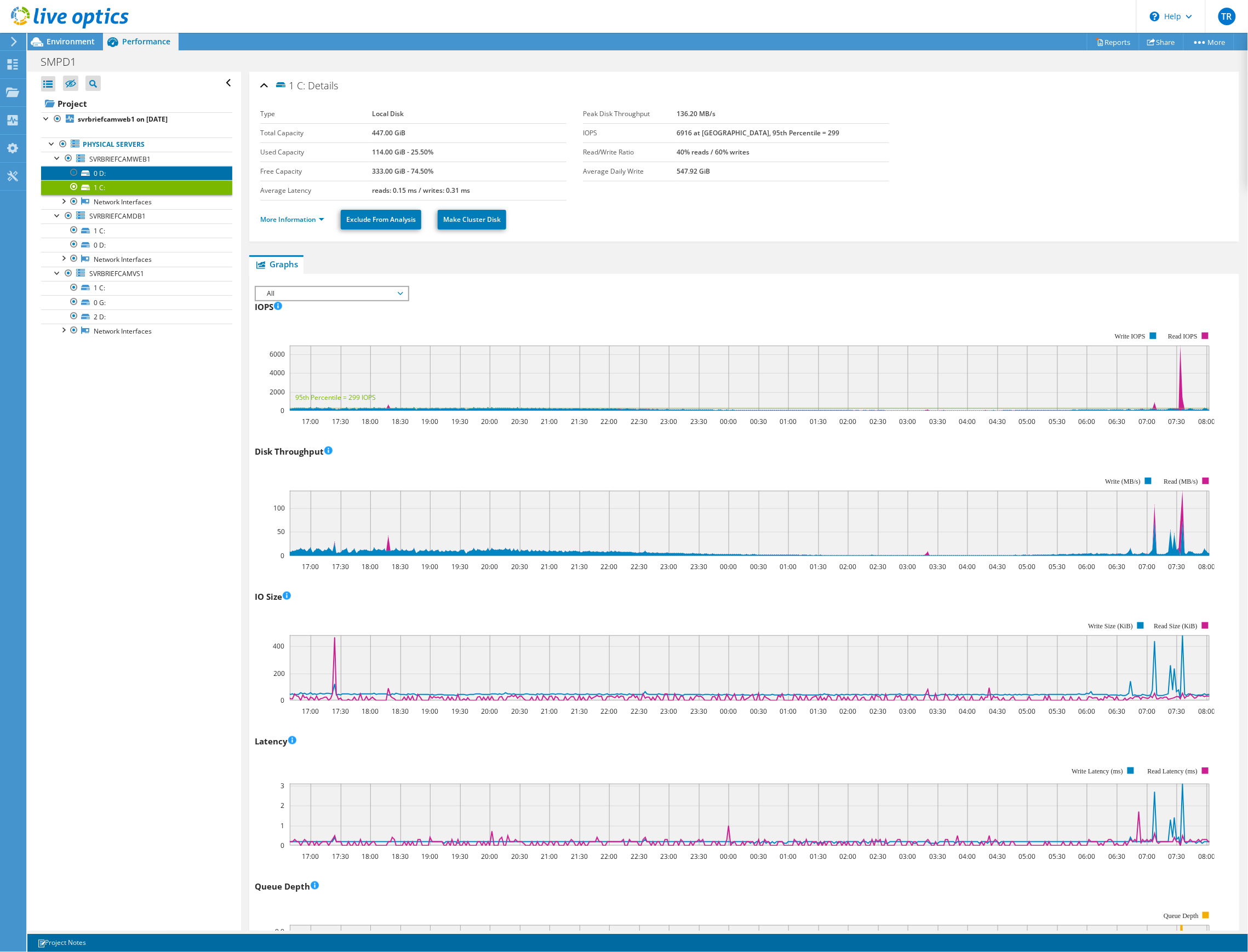
click at [99, 176] on link "0 D:" at bounding box center [136, 173] width 191 height 14
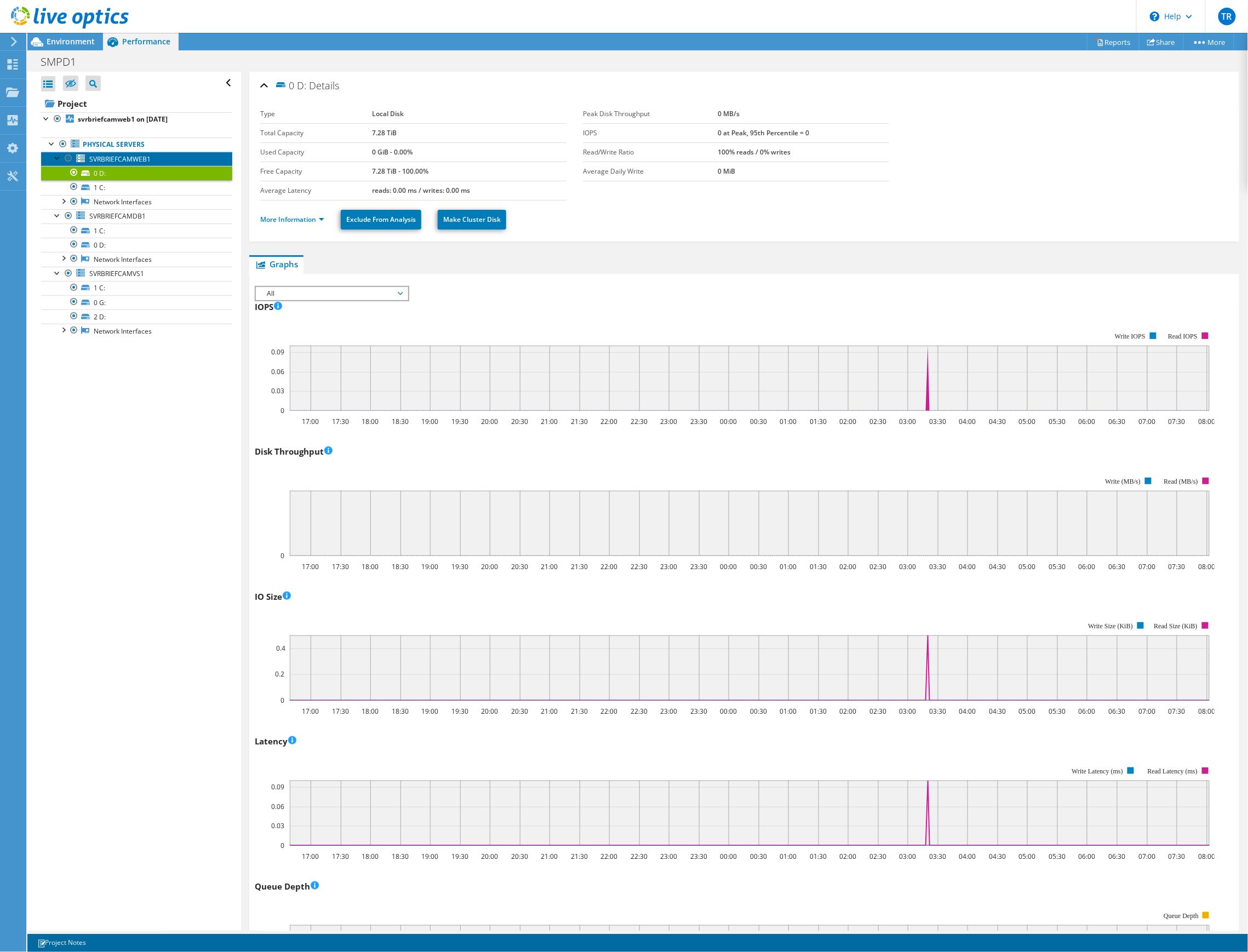
click at [117, 161] on span "SVRBRIEFCAMWEB1" at bounding box center [119, 159] width 61 height 9
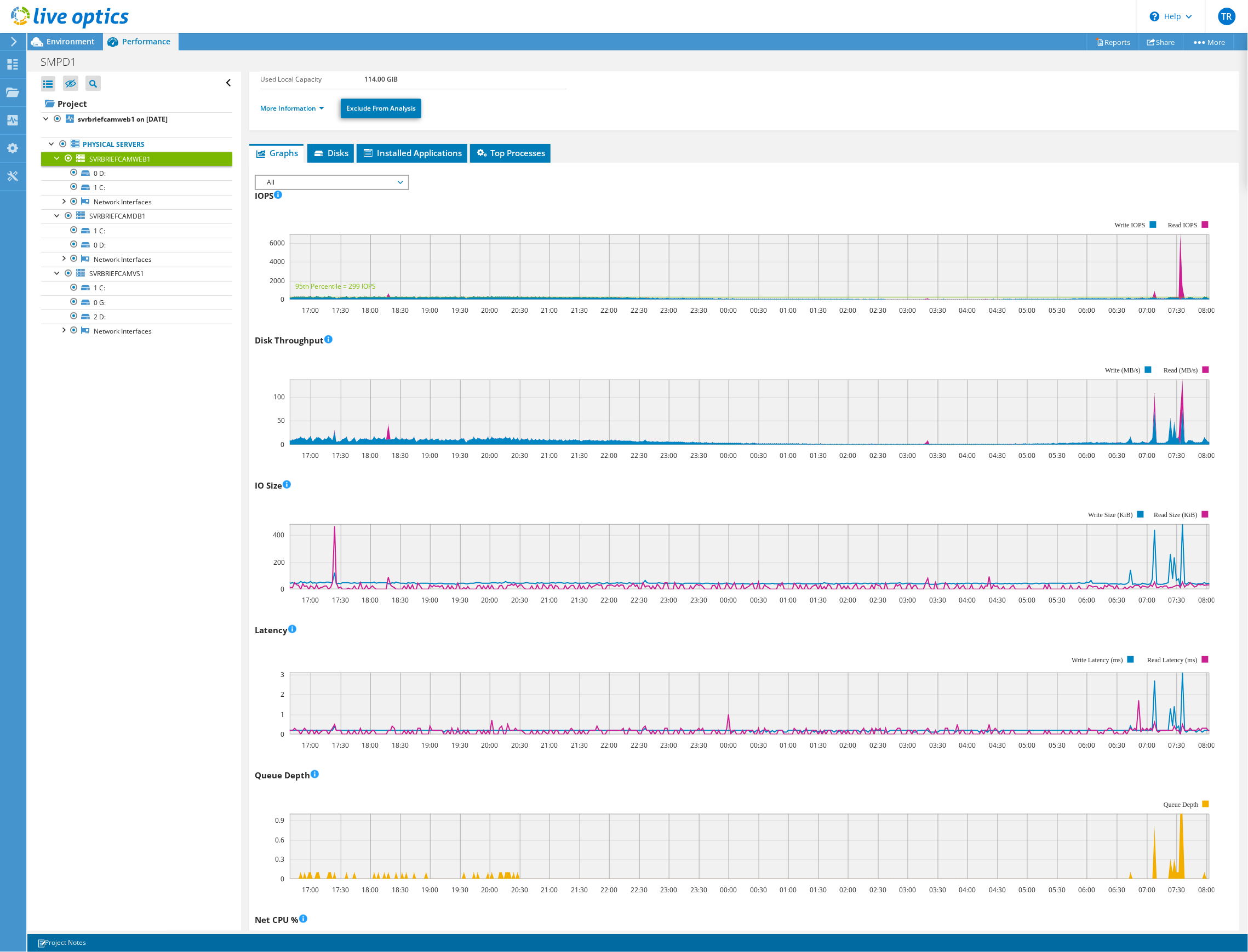
scroll to position [73, 0]
